Goal: Navigation & Orientation: Find specific page/section

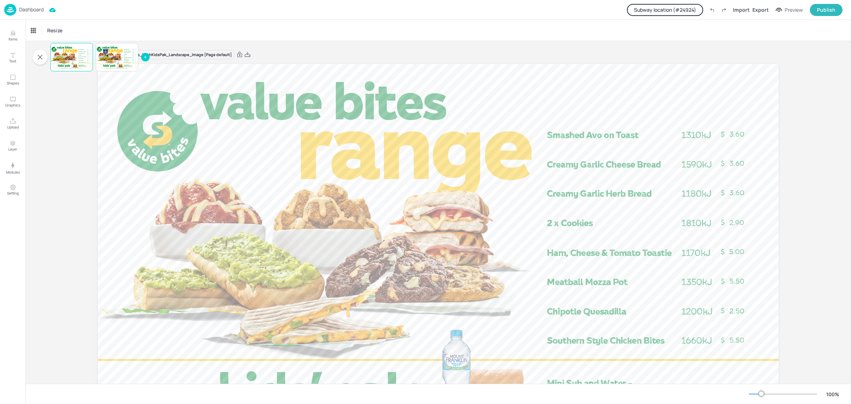
scroll to position [81, 0]
click at [116, 56] on div at bounding box center [117, 57] width 43 height 24
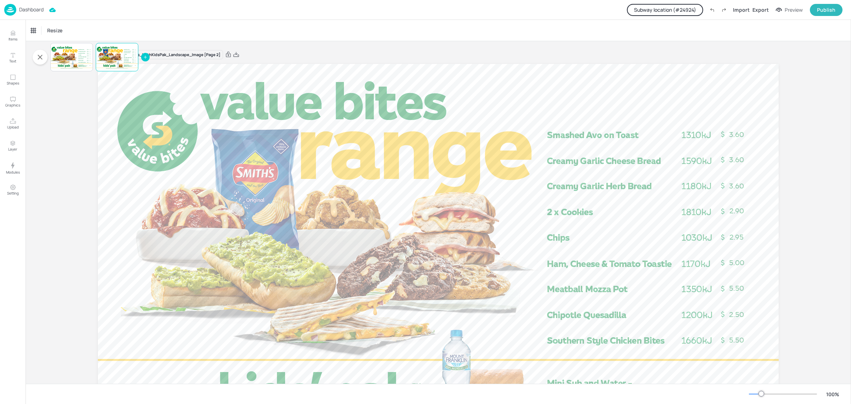
click at [32, 11] on p "Dashboard" at bounding box center [31, 9] width 24 height 5
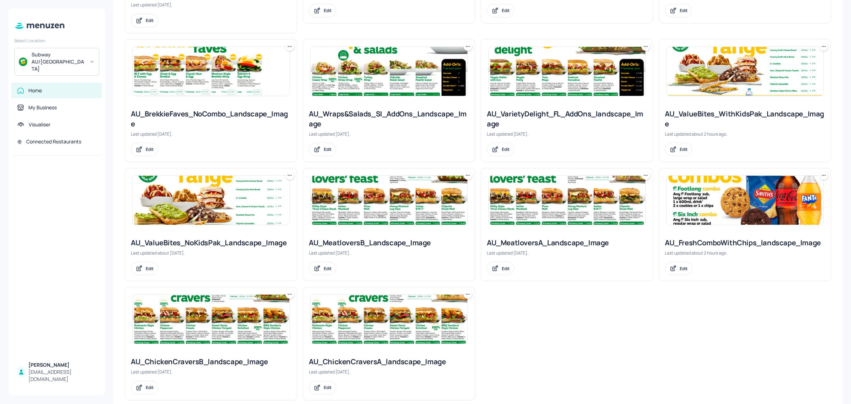
scroll to position [435, 0]
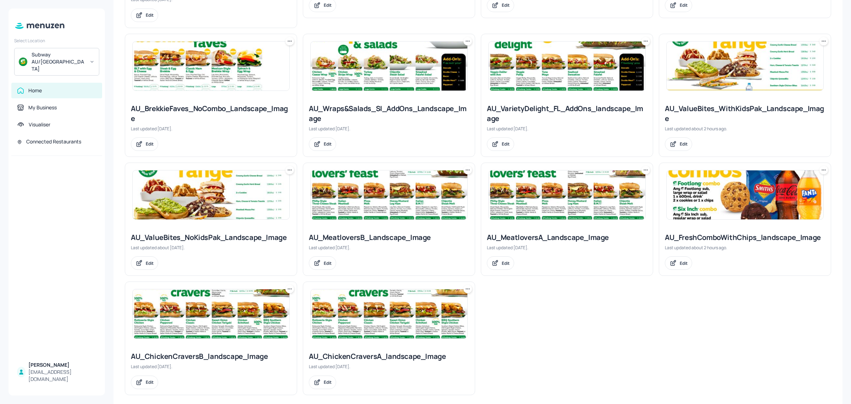
click at [706, 201] on img at bounding box center [745, 194] width 157 height 49
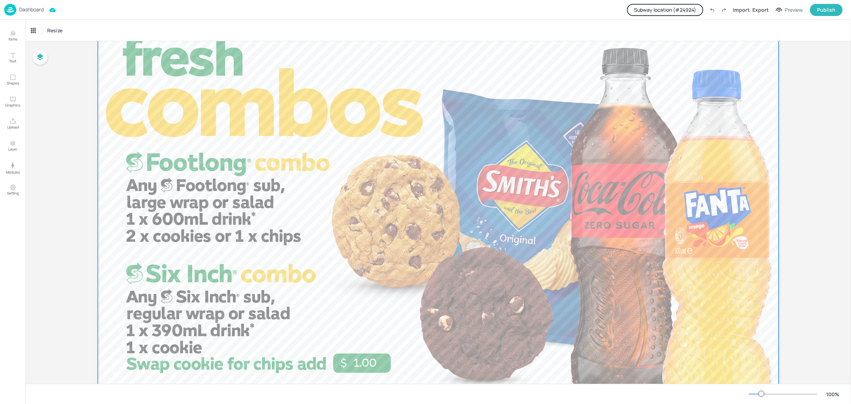
scroll to position [81, 0]
